Goal: Transaction & Acquisition: Obtain resource

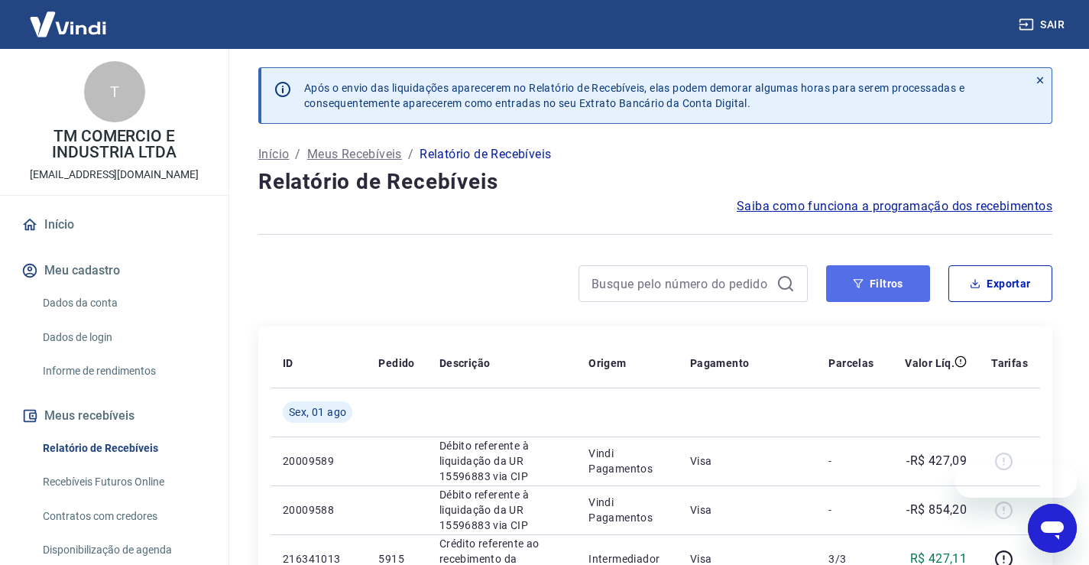
click at [865, 287] on button "Filtros" at bounding box center [878, 283] width 104 height 37
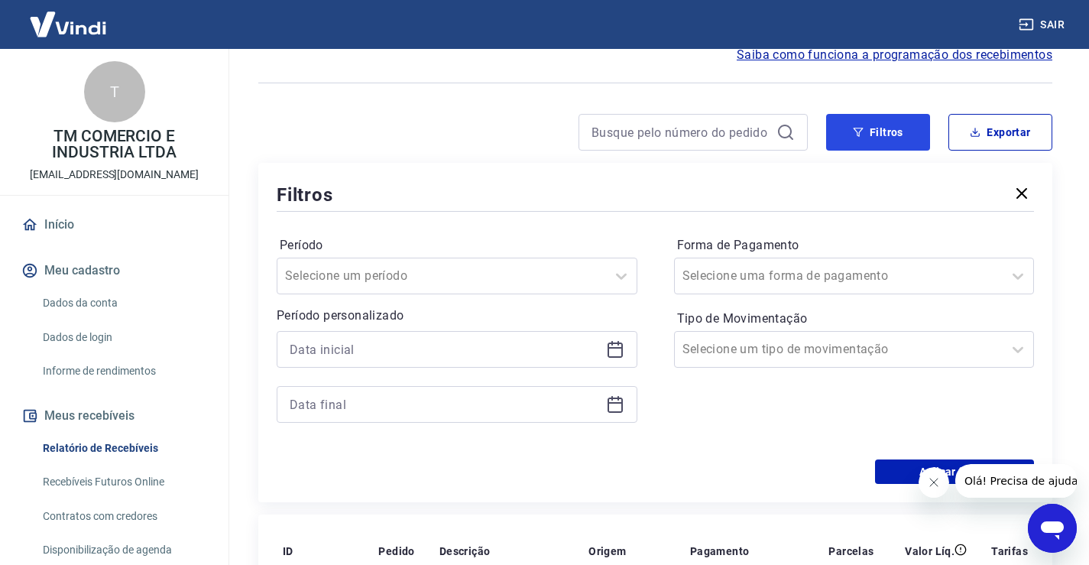
scroll to position [229, 0]
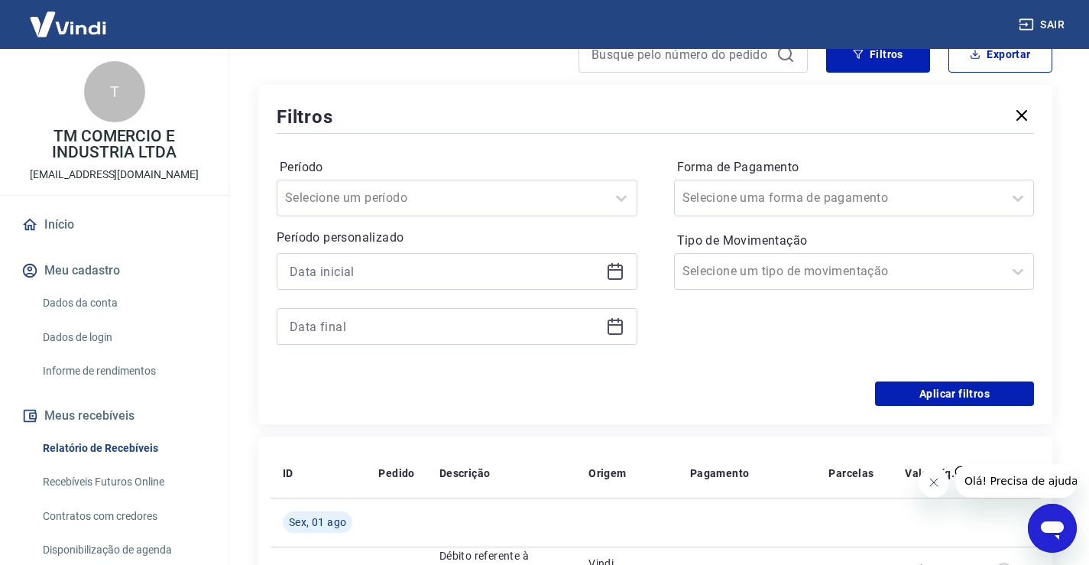
click at [615, 279] on icon at bounding box center [615, 272] width 15 height 15
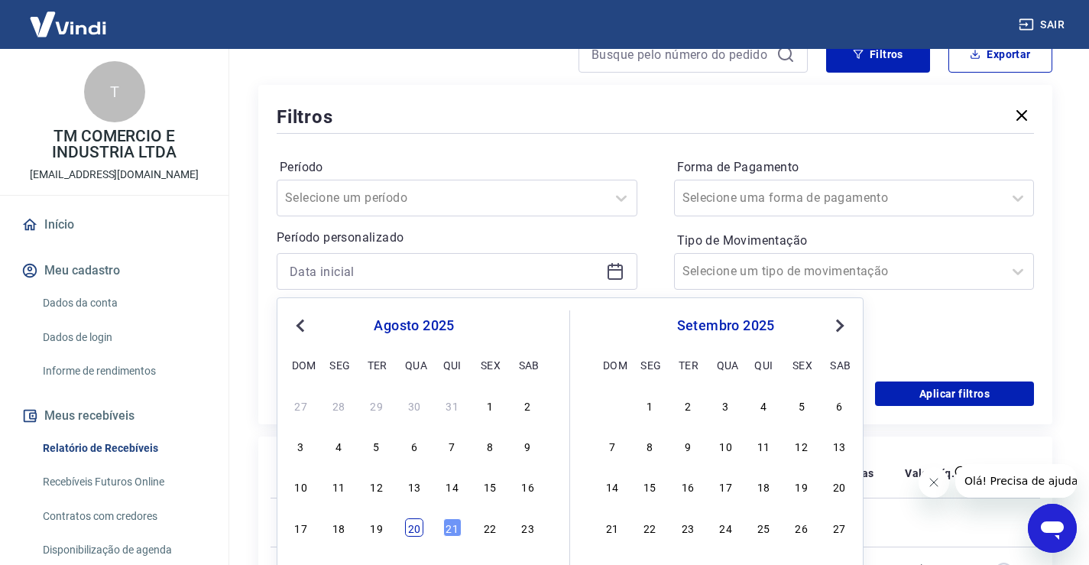
click at [421, 528] on div "20" at bounding box center [414, 527] width 18 height 18
type input "[DATE]"
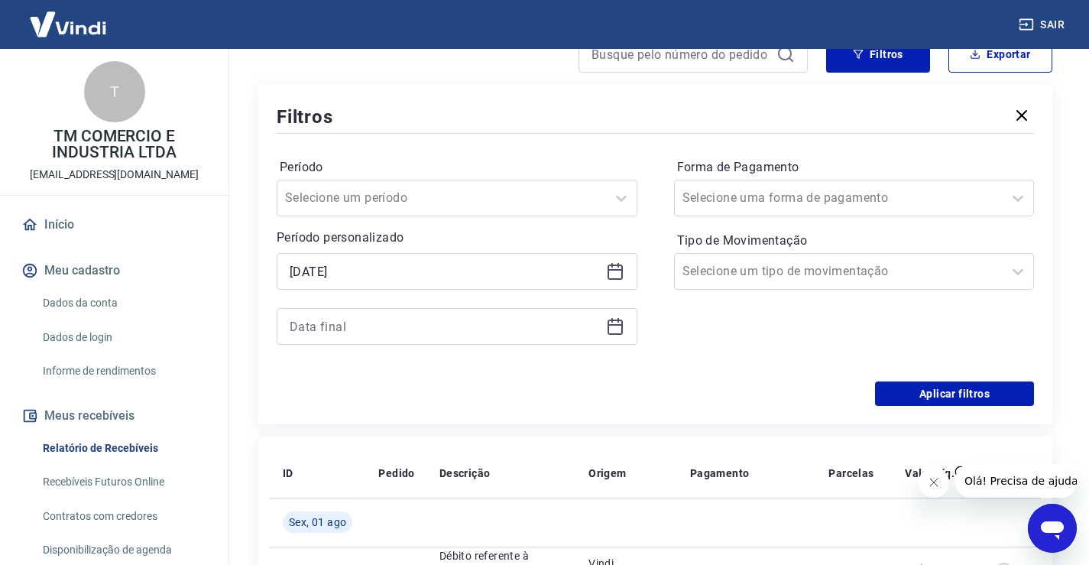
click at [619, 330] on icon at bounding box center [615, 326] width 18 height 18
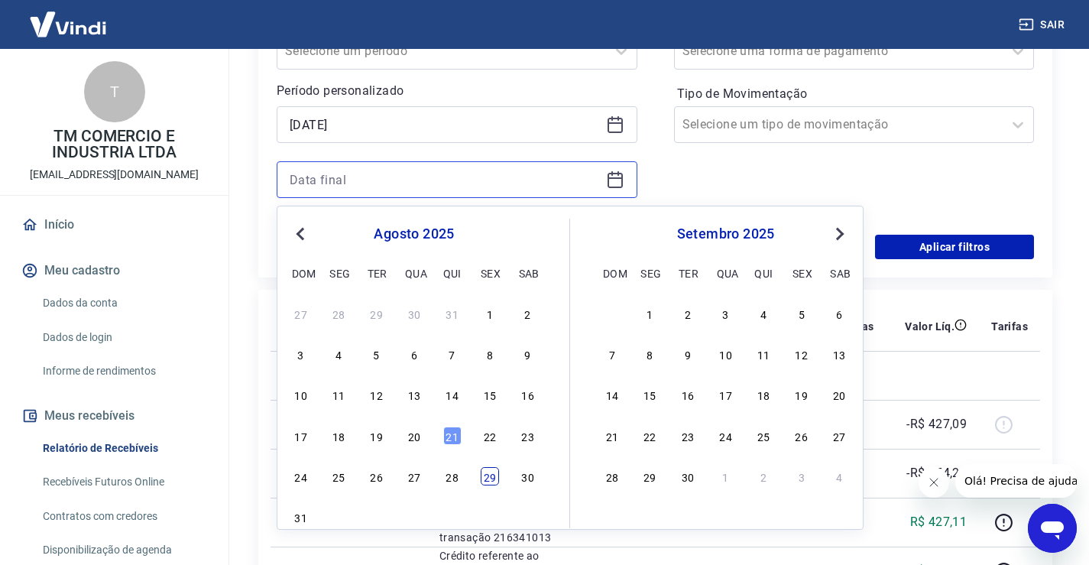
scroll to position [382, 0]
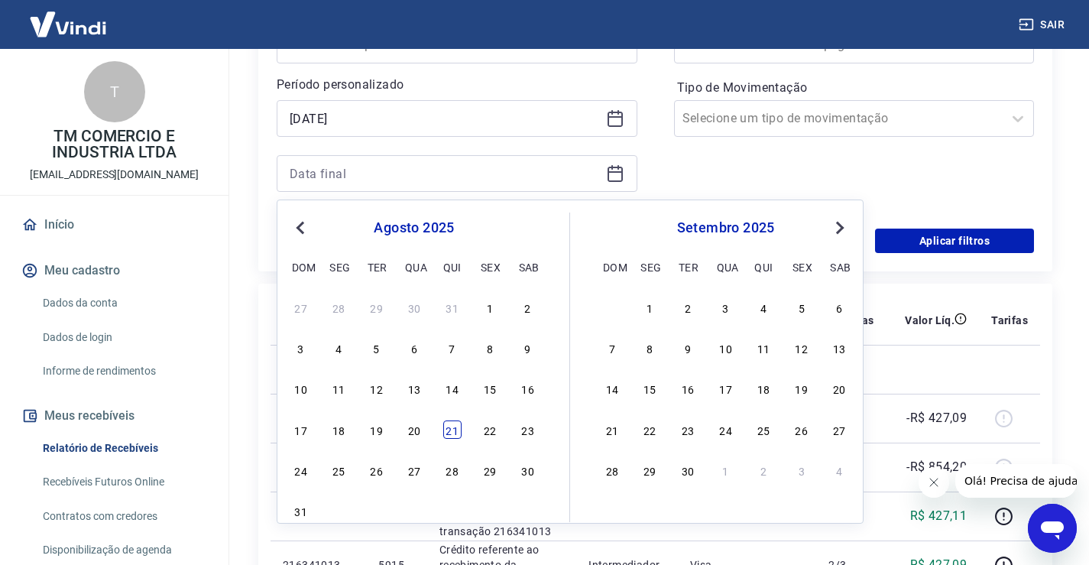
click at [452, 433] on div "21" at bounding box center [452, 429] width 18 height 18
type input "[DATE]"
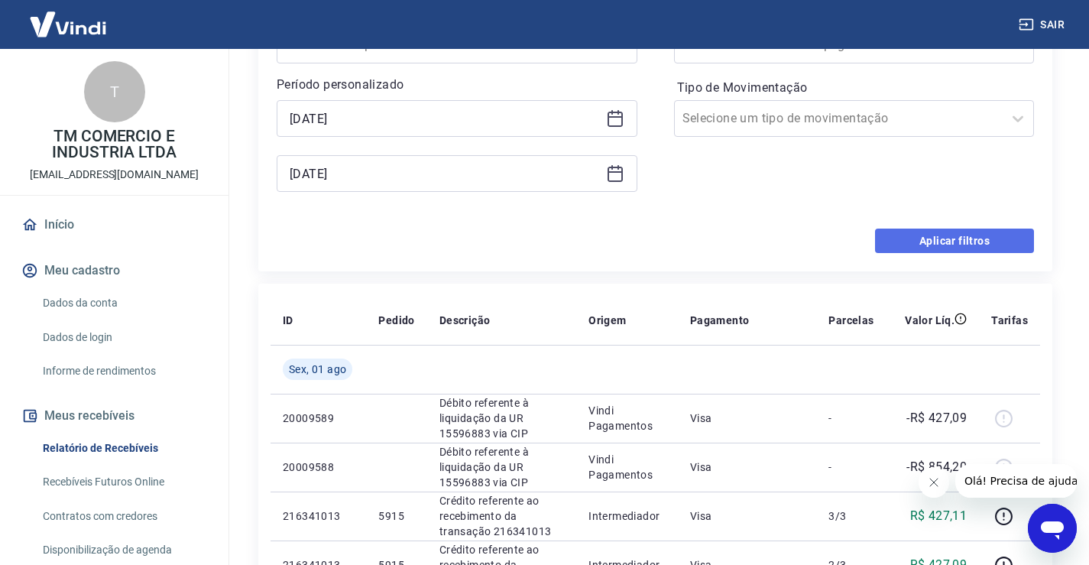
click at [910, 237] on button "Aplicar filtros" at bounding box center [954, 241] width 159 height 24
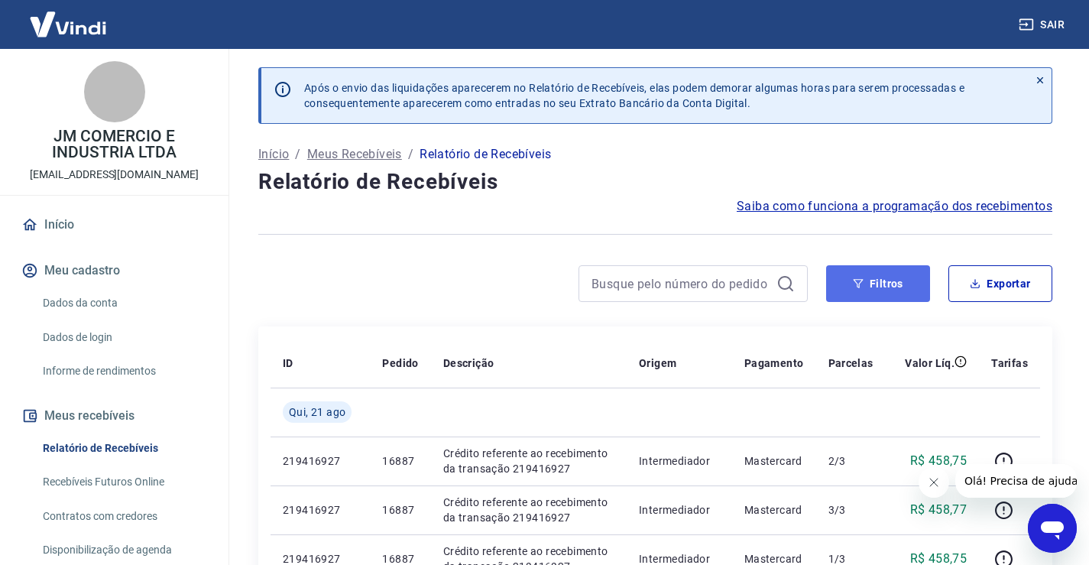
click at [900, 285] on button "Filtros" at bounding box center [878, 283] width 104 height 37
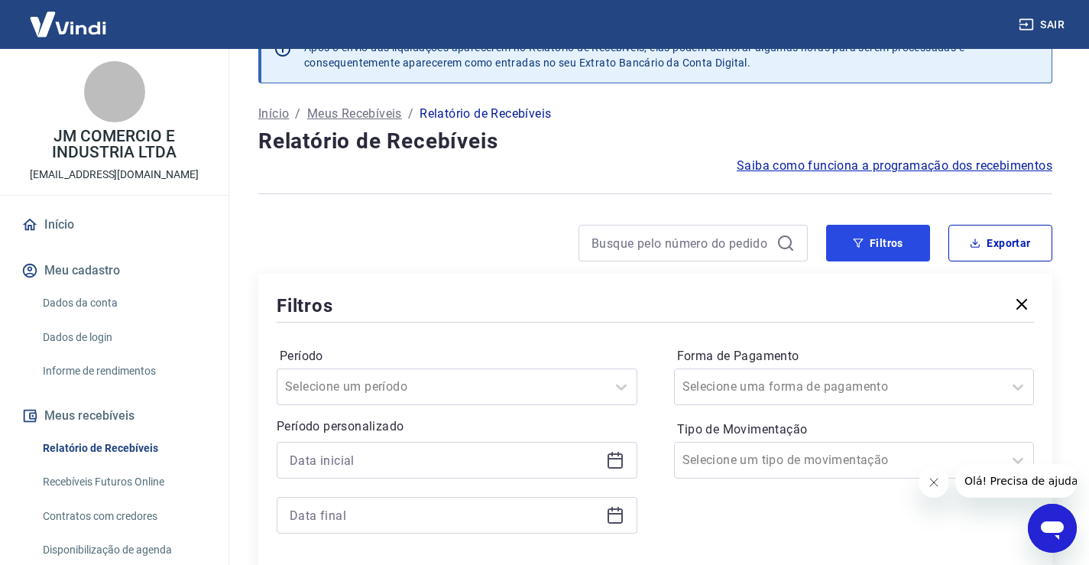
scroll to position [76, 0]
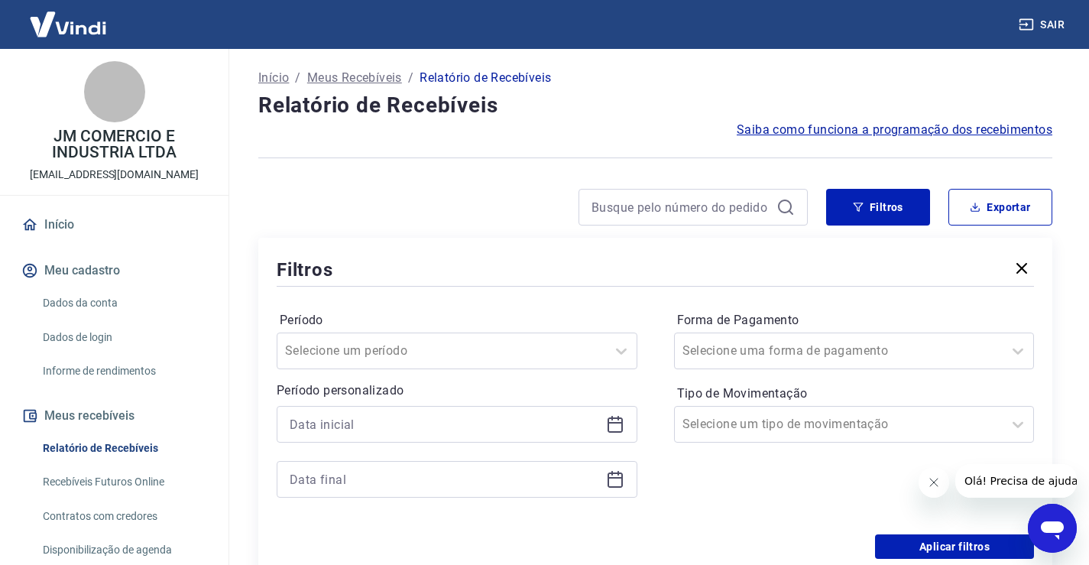
click at [625, 424] on div at bounding box center [457, 424] width 361 height 37
click at [617, 429] on icon at bounding box center [615, 424] width 18 height 18
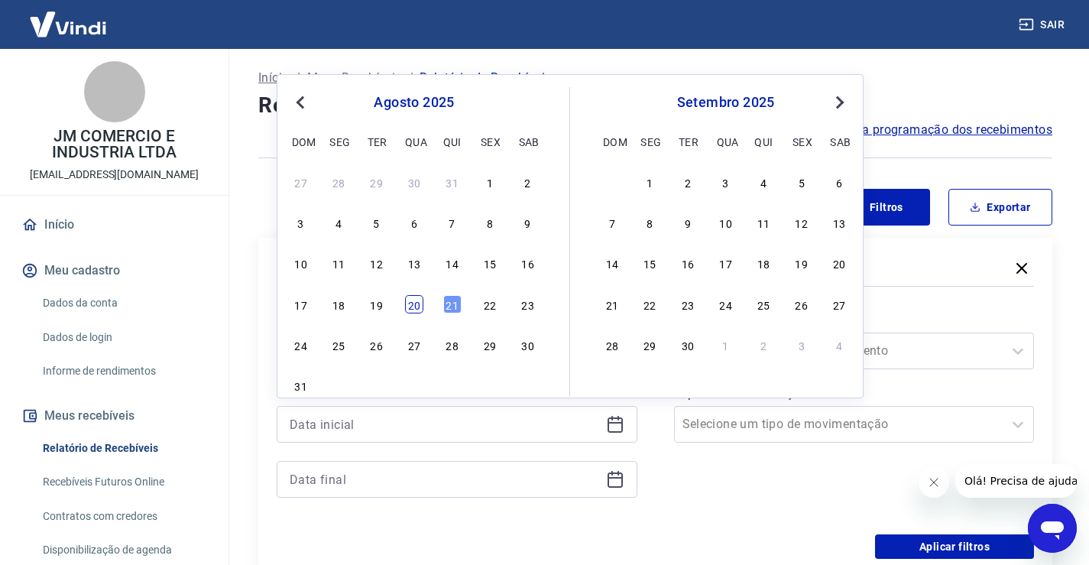
click at [420, 305] on div "17 18 19 20 21 22 23" at bounding box center [414, 304] width 249 height 22
drag, startPoint x: 415, startPoint y: 308, endPoint x: 592, endPoint y: 440, distance: 220.8
click at [415, 307] on div "20" at bounding box center [414, 304] width 18 height 18
type input "[DATE]"
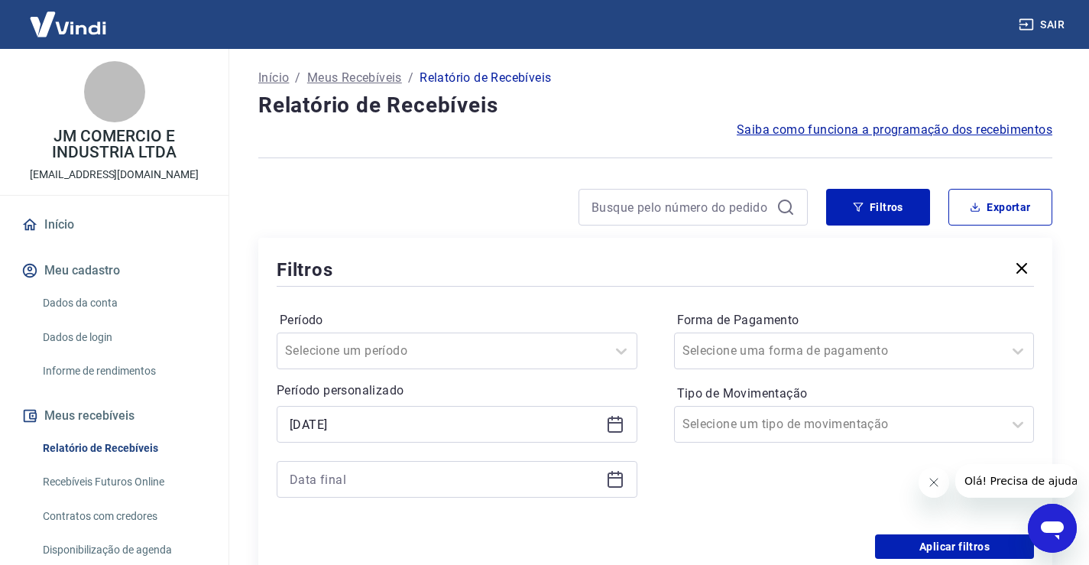
click at [610, 480] on icon at bounding box center [615, 479] width 18 height 18
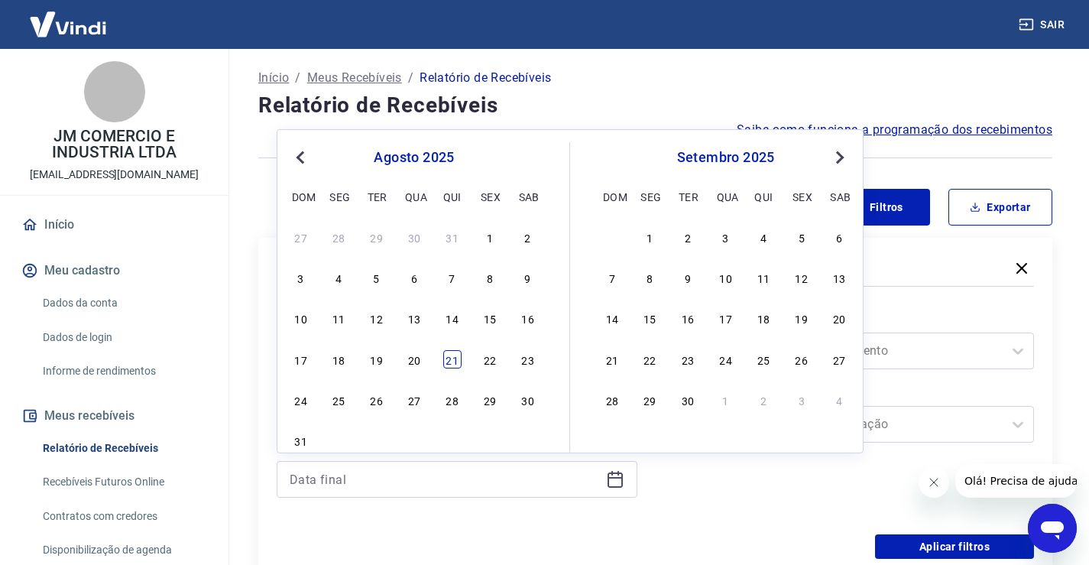
click at [448, 360] on div "21" at bounding box center [452, 359] width 18 height 18
type input "[DATE]"
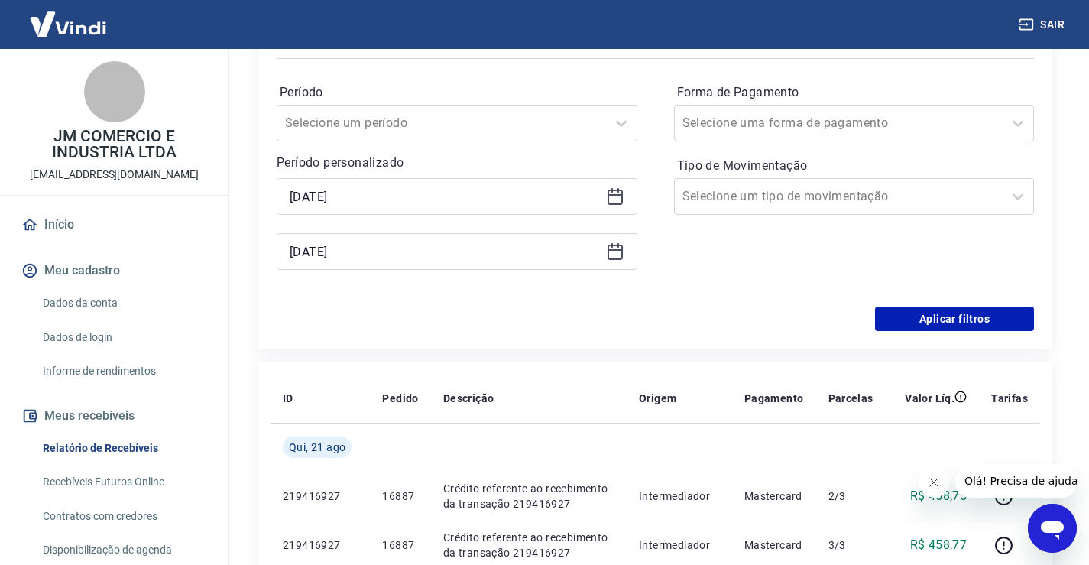
scroll to position [306, 0]
click at [918, 317] on button "Aplicar filtros" at bounding box center [954, 317] width 159 height 24
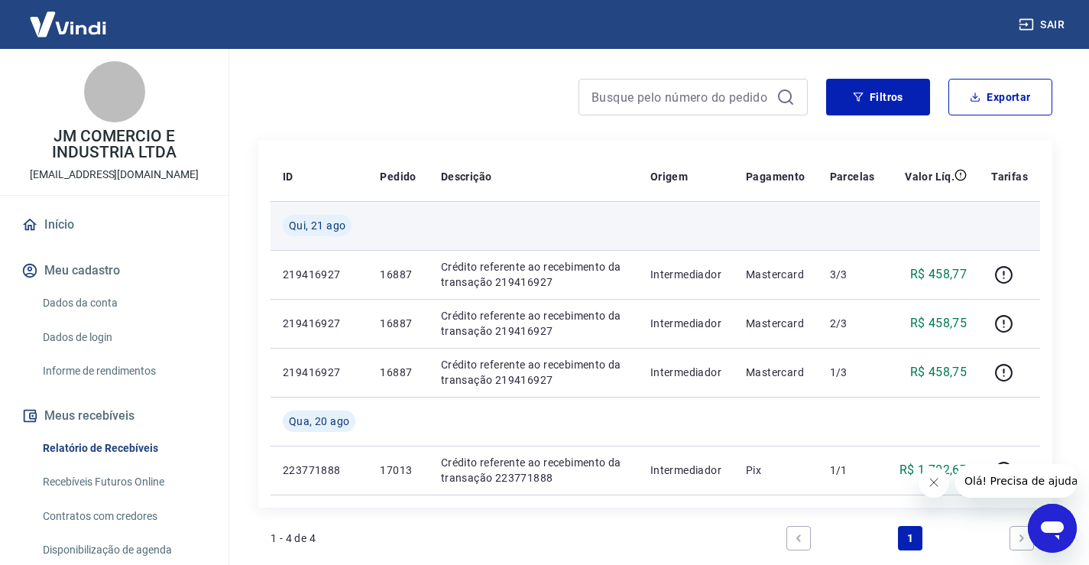
scroll to position [153, 0]
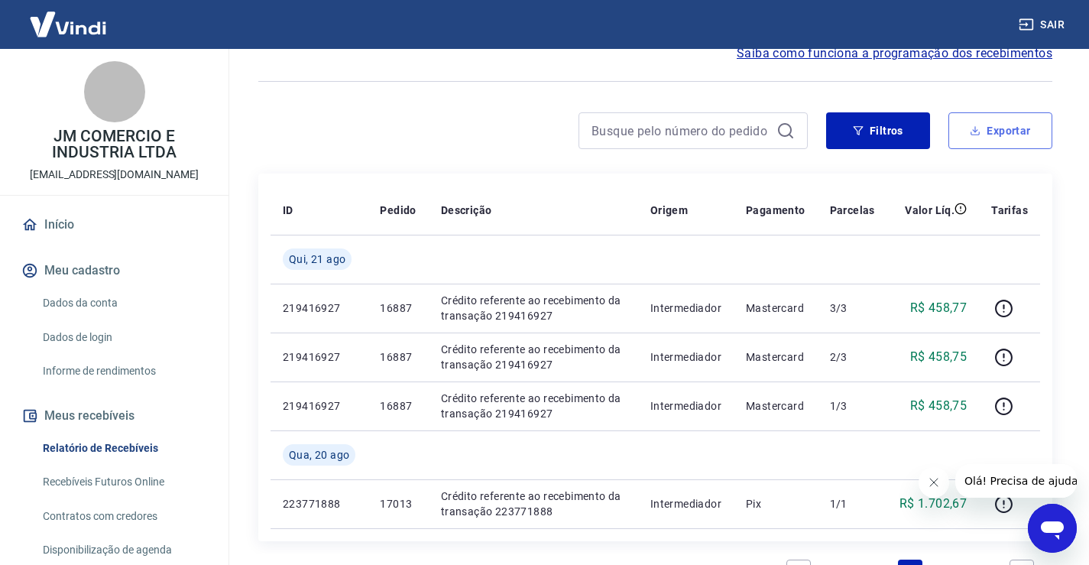
click at [992, 137] on button "Exportar" at bounding box center [1001, 130] width 104 height 37
type input "[DATE]"
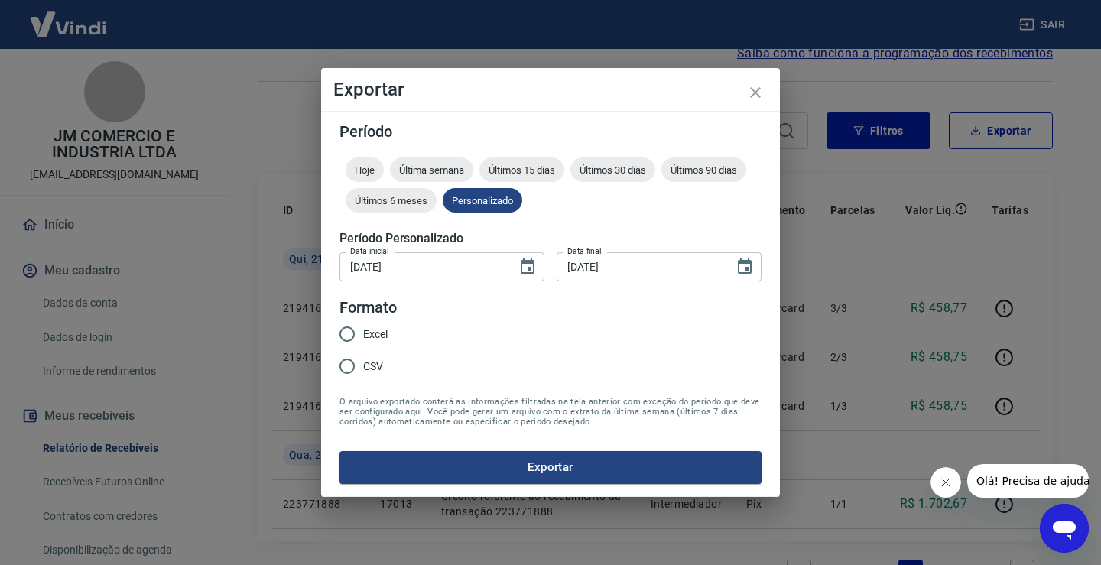
click at [349, 334] on input "Excel" at bounding box center [347, 334] width 32 height 32
radio input "true"
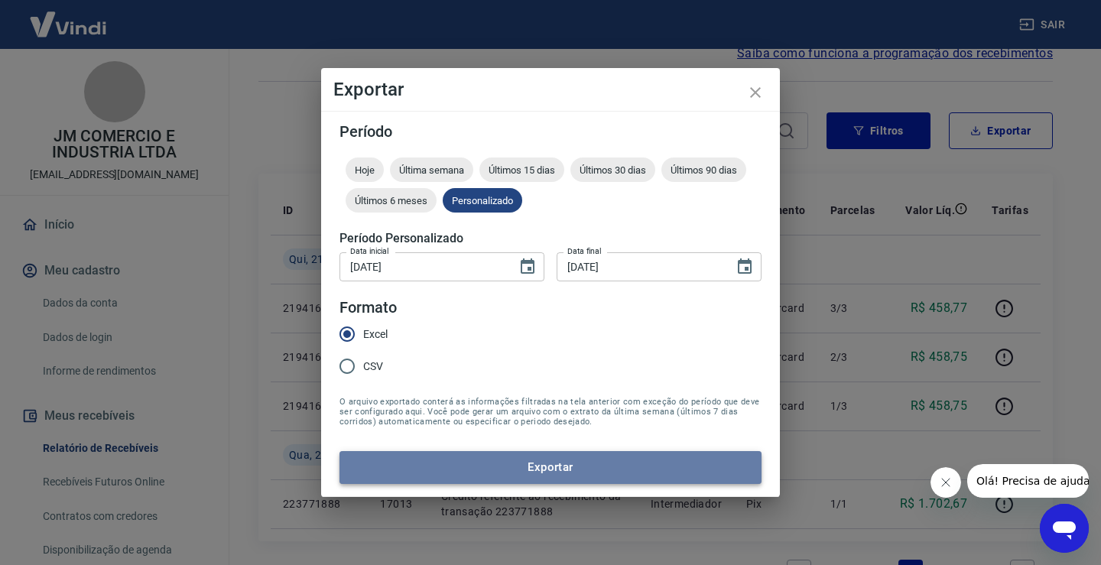
click at [545, 468] on button "Exportar" at bounding box center [550, 467] width 422 height 32
